Goal: Transaction & Acquisition: Purchase product/service

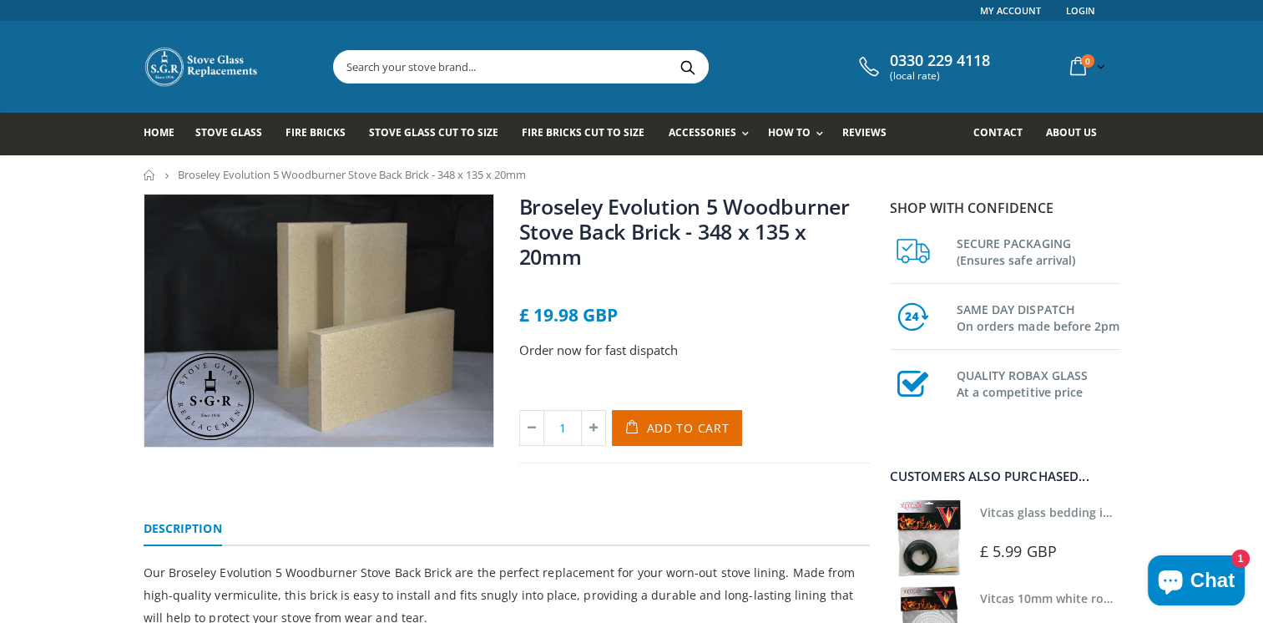
click at [407, 68] on input "text" at bounding box center [614, 67] width 561 height 32
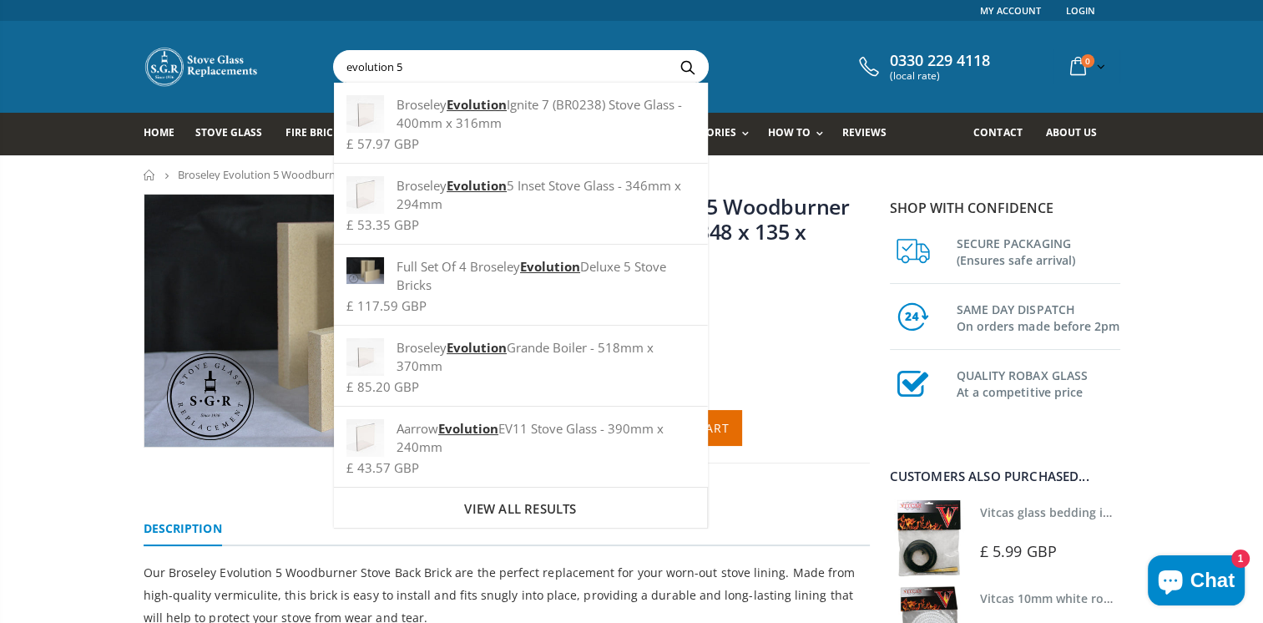
type input "evolution 5"
click at [669, 51] on button "Search" at bounding box center [688, 67] width 38 height 32
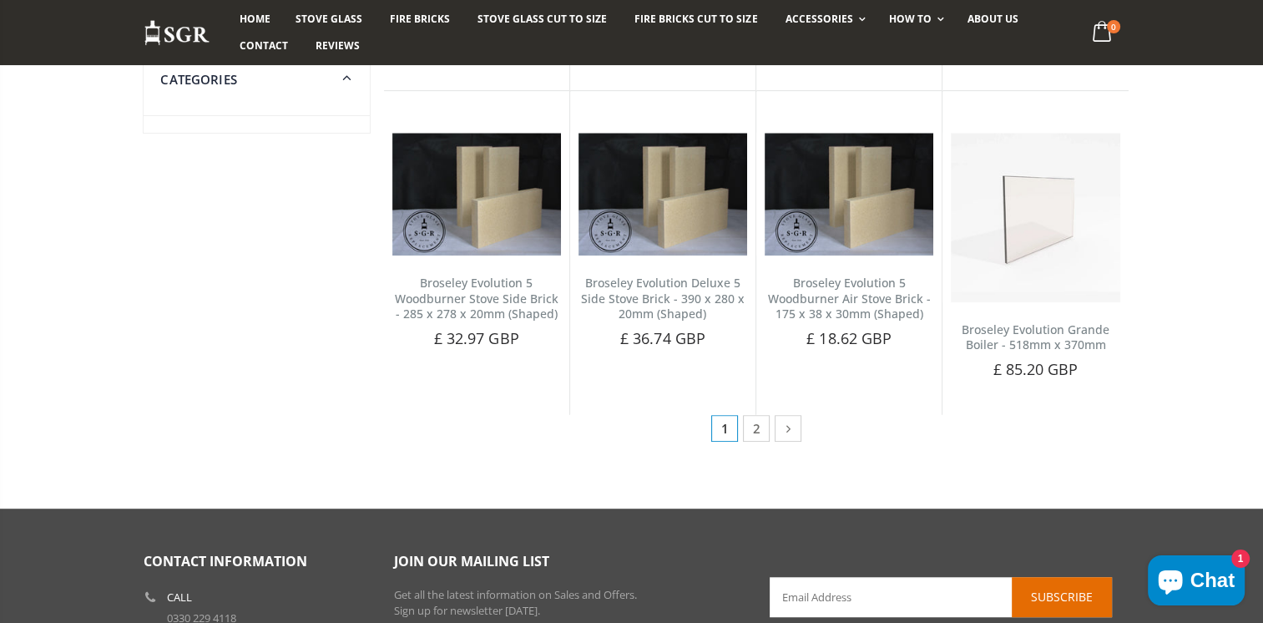
scroll to position [800, 0]
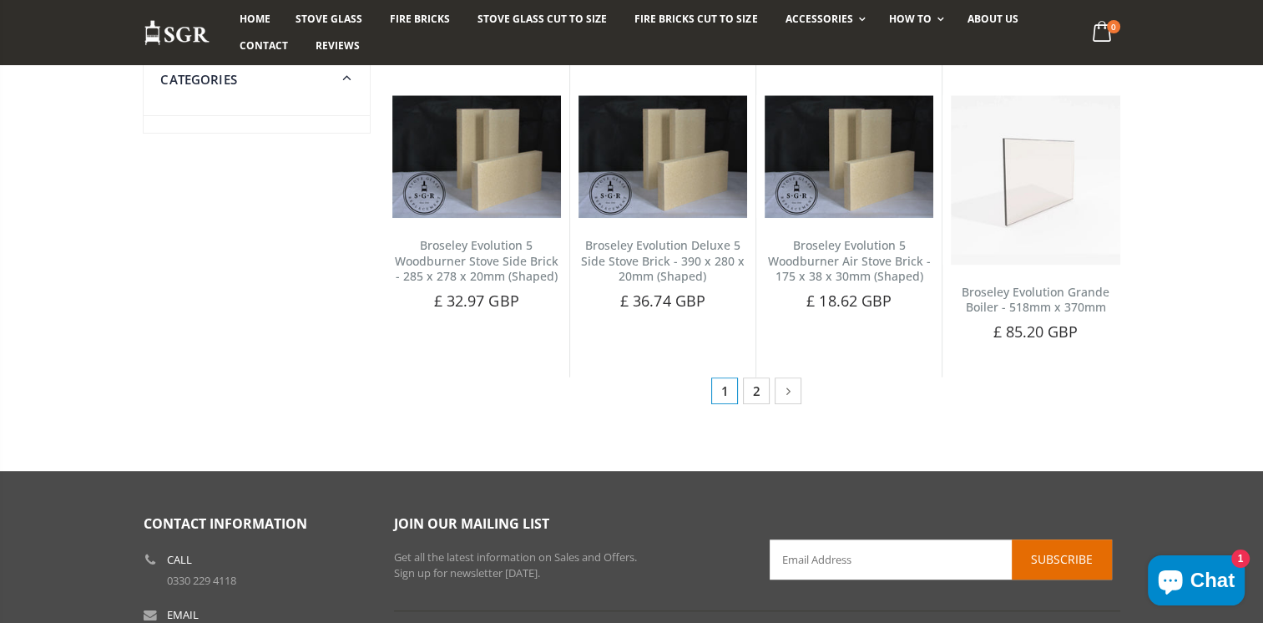
click at [762, 393] on link "2" at bounding box center [756, 390] width 27 height 27
